Goal: Transaction & Acquisition: Purchase product/service

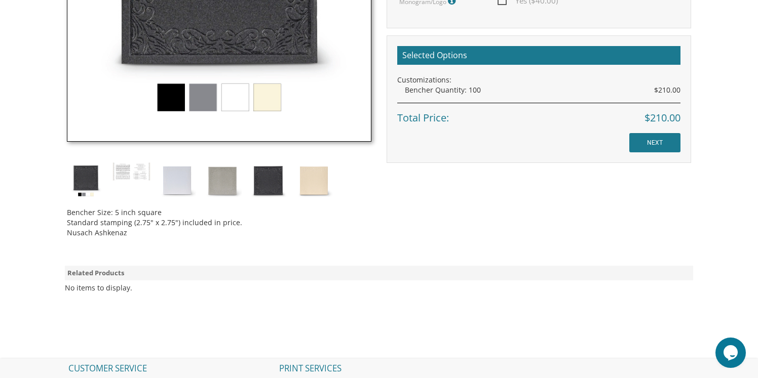
scroll to position [447, 0]
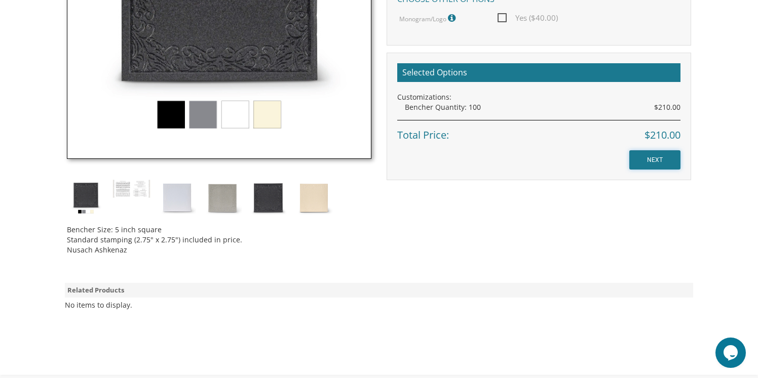
click at [653, 160] on input "NEXT" at bounding box center [654, 159] width 51 height 19
click at [310, 190] on img at bounding box center [314, 198] width 38 height 38
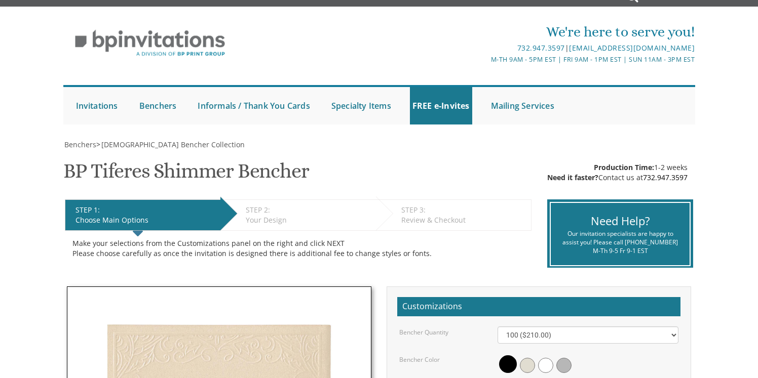
scroll to position [0, 0]
